Goal: Transaction & Acquisition: Purchase product/service

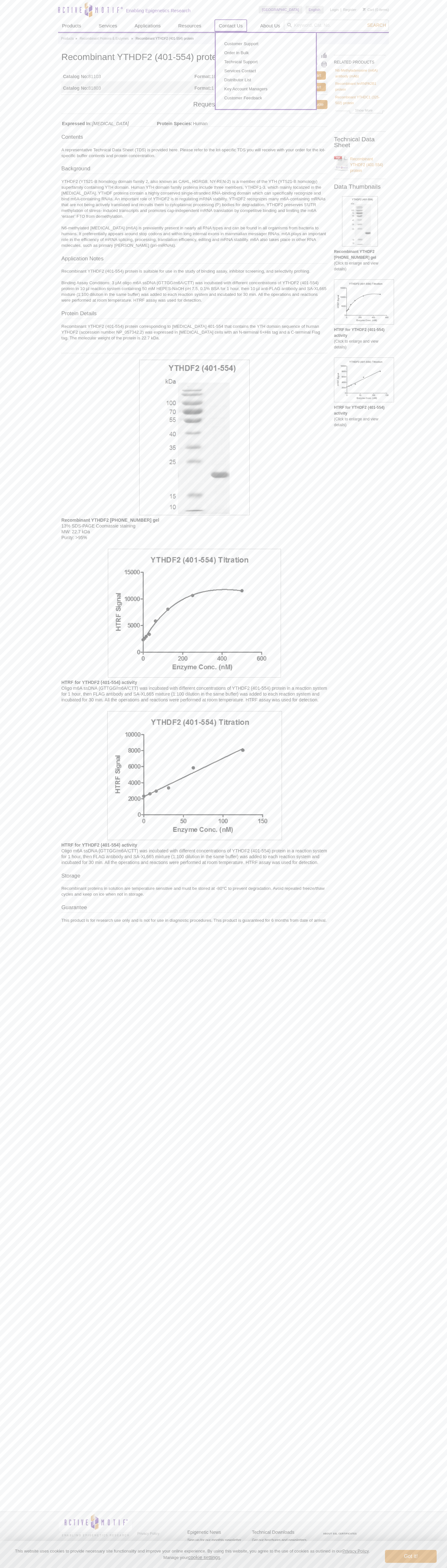
click at [230, 26] on link "Contact Us" at bounding box center [230, 26] width 32 height 12
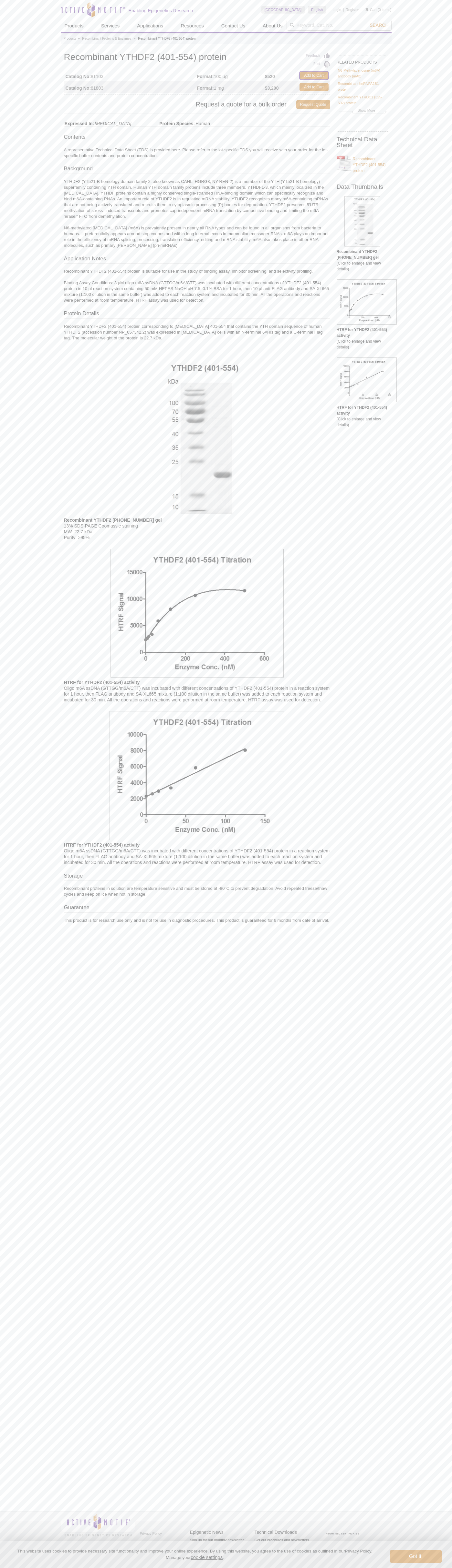
click at [314, 75] on link "Add to Cart" at bounding box center [314, 75] width 29 height 9
